Goal: Task Accomplishment & Management: Manage account settings

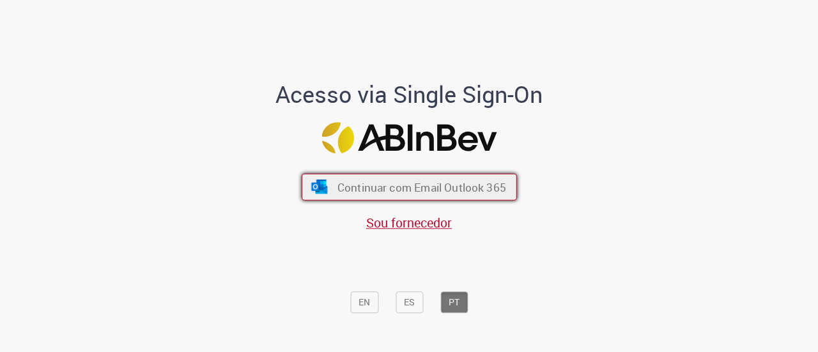
click at [377, 192] on span "Continuar com Email Outlook 365" at bounding box center [421, 186] width 169 height 15
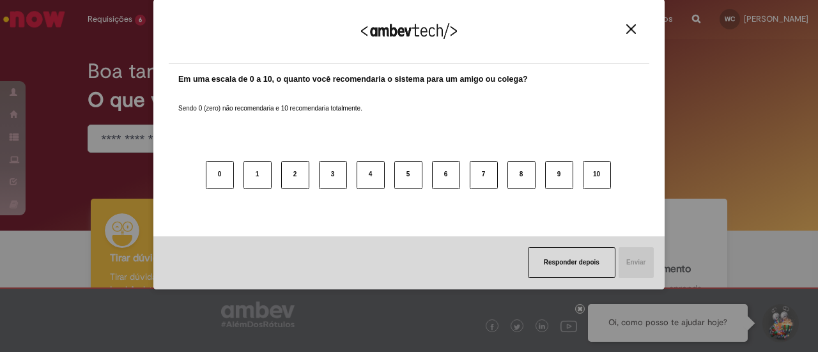
click at [625, 34] on button "Close" at bounding box center [630, 29] width 17 height 11
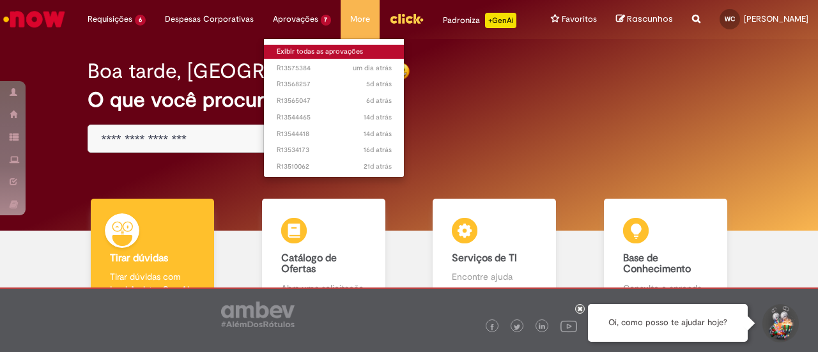
click at [279, 54] on link "Exibir todas as aprovações" at bounding box center [334, 52] width 141 height 14
